Goal: Information Seeking & Learning: Check status

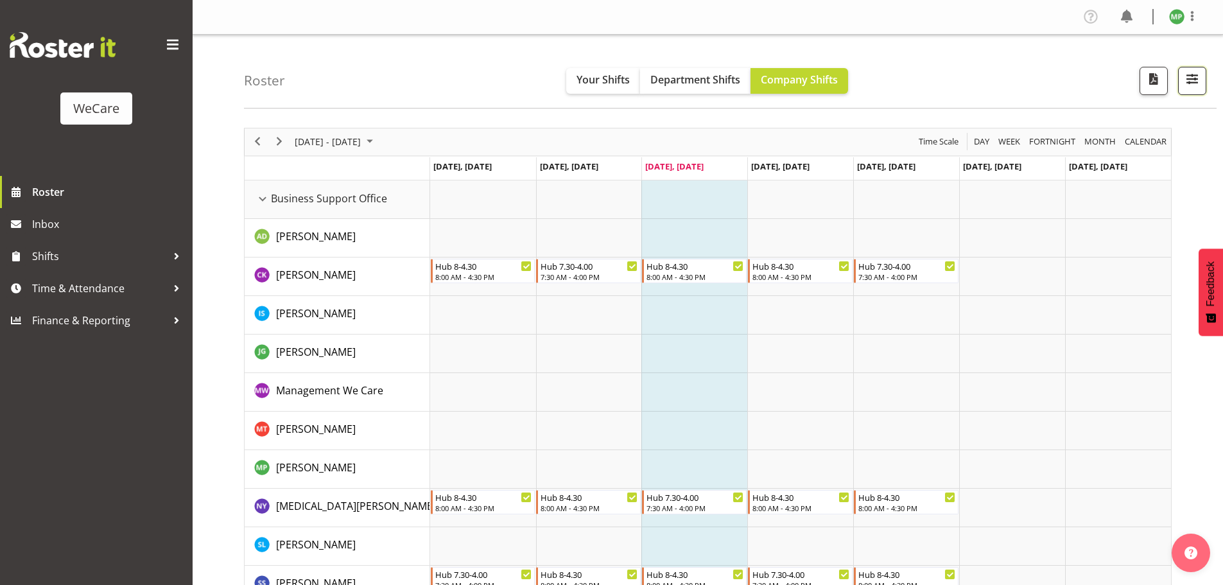
click at [1192, 91] on button "button" at bounding box center [1192, 81] width 28 height 28
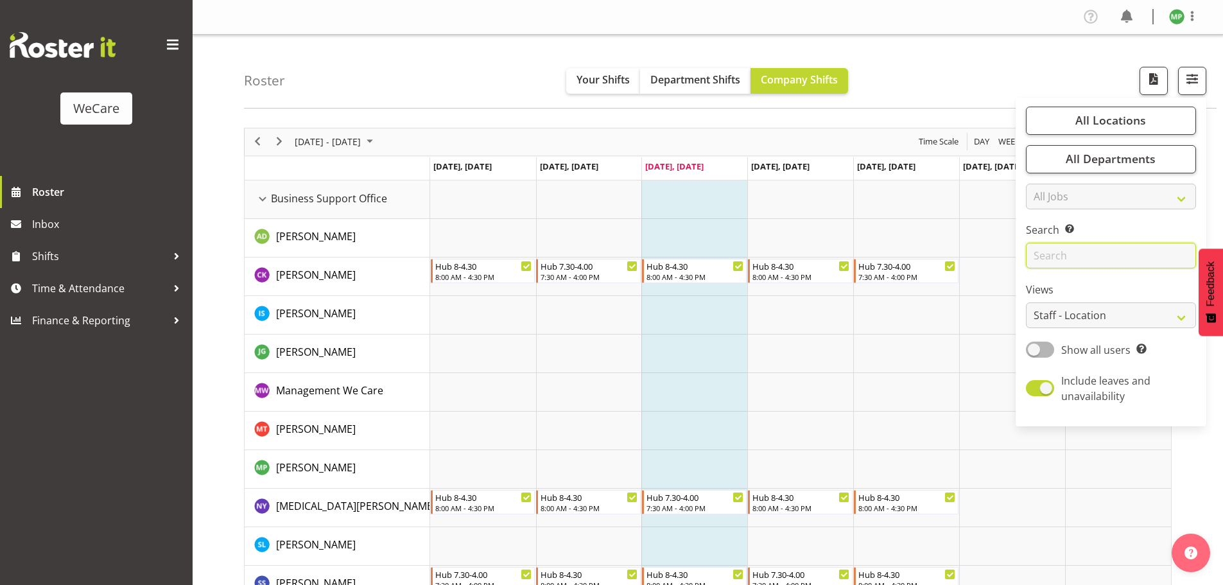
click at [1101, 248] on input "text" at bounding box center [1111, 256] width 170 height 26
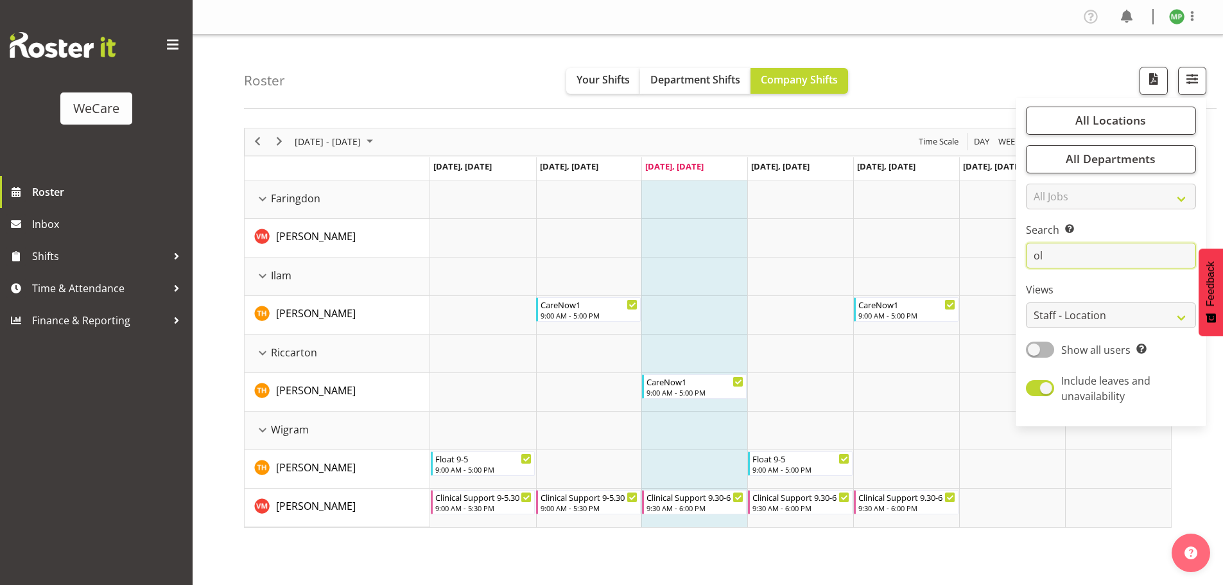
type input "ol"
click at [335, 73] on div "Roster Your Shifts Department Shifts Company Shifts All Locations Clear Busines…" at bounding box center [730, 72] width 973 height 74
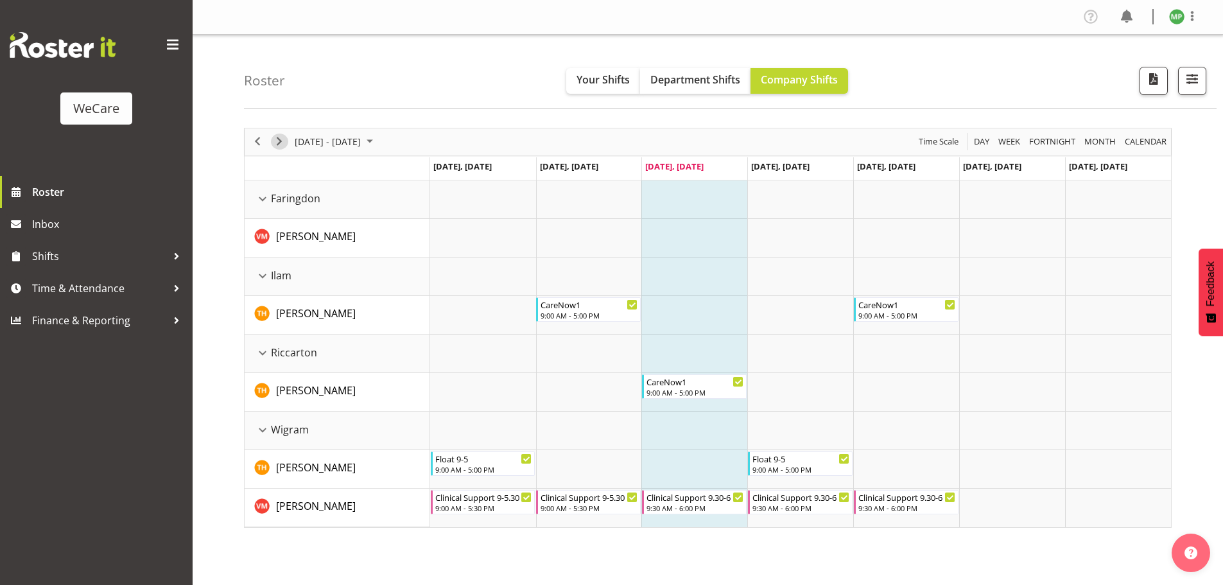
click at [282, 137] on span "Next" at bounding box center [279, 142] width 15 height 16
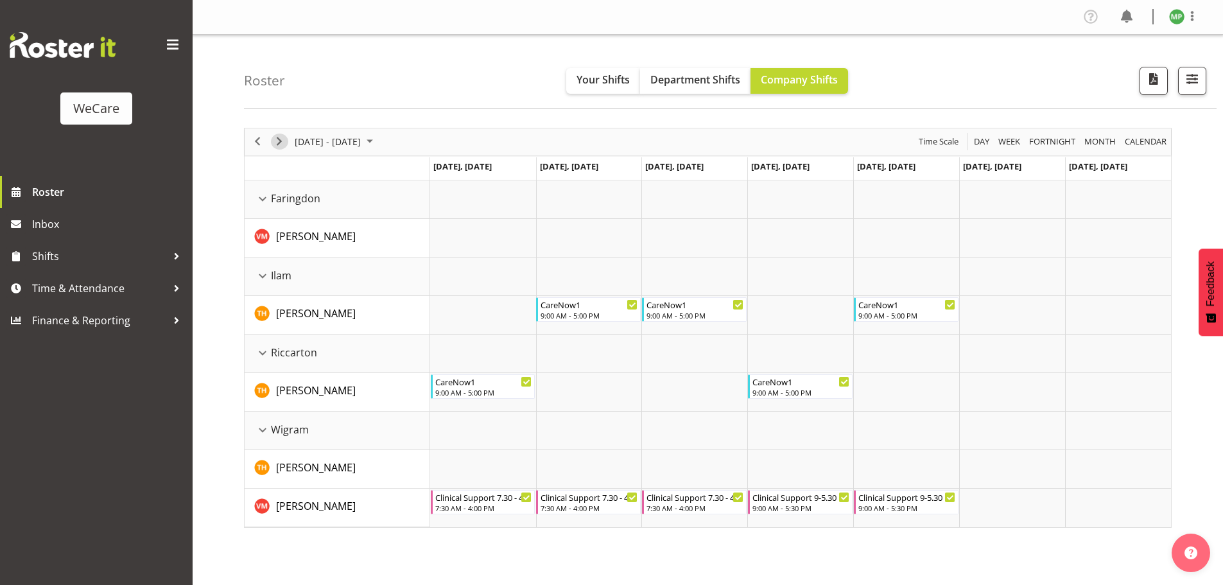
click at [283, 145] on span "Next" at bounding box center [279, 142] width 15 height 16
click at [283, 143] on span "Next" at bounding box center [279, 142] width 15 height 16
click at [281, 143] on span "Next" at bounding box center [279, 142] width 15 height 16
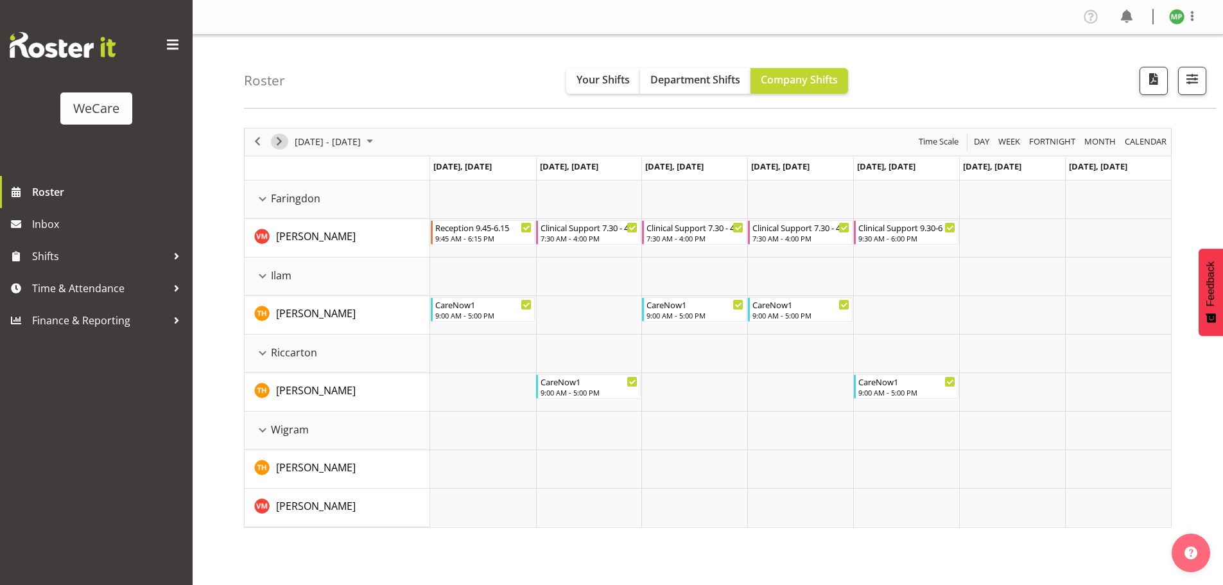
click at [284, 141] on span "Next" at bounding box center [279, 142] width 15 height 16
